Goal: Download file/media

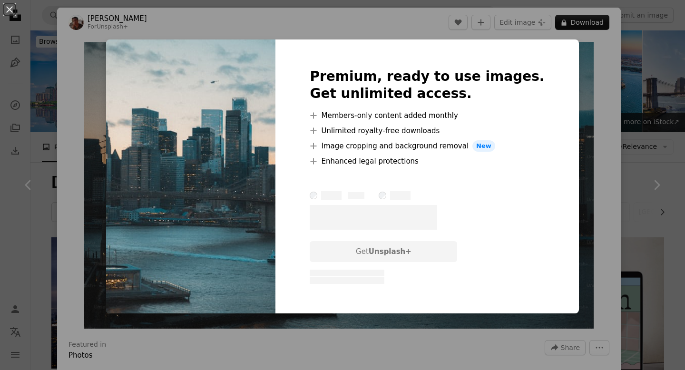
scroll to position [811, 0]
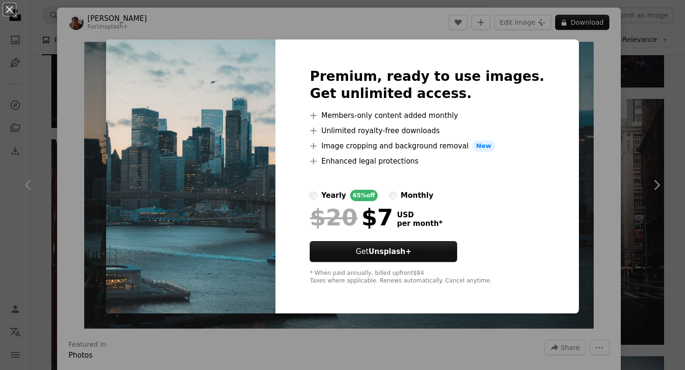
click at [186, 16] on div "An X shape Premium, ready to use images. Get unlimited access. A plus sign Memb…" at bounding box center [342, 185] width 685 height 370
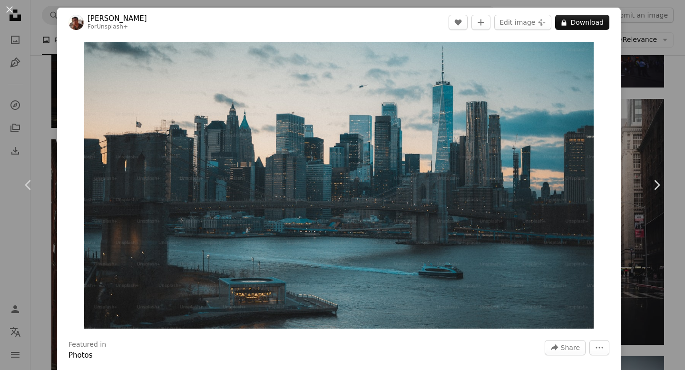
click at [22, 133] on div "An X shape Chevron left Chevron right [PERSON_NAME] For Unsplash+ A heart A plu…" at bounding box center [342, 185] width 685 height 370
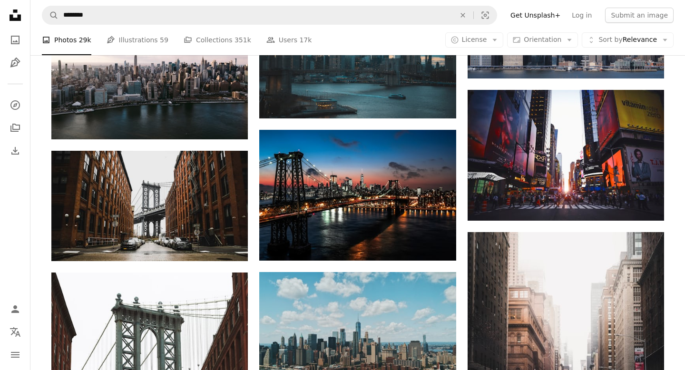
scroll to position [723, 0]
